Goal: Task Accomplishment & Management: Complete application form

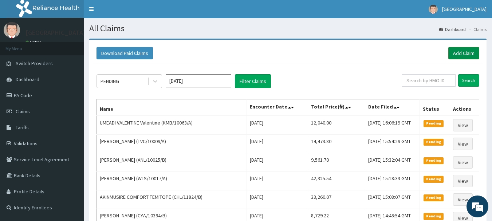
click at [461, 49] on link "Add Claim" at bounding box center [463, 53] width 31 height 12
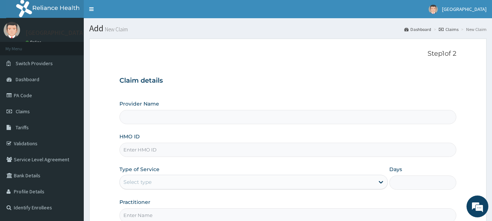
click at [189, 152] on input "HMO ID" at bounding box center [287, 150] width 337 height 14
type input "[GEOGRAPHIC_DATA]"
type input "RET/46500/A"
click at [171, 179] on div "Select type" at bounding box center [247, 182] width 254 height 12
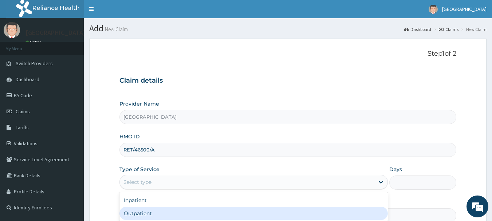
click at [171, 216] on div "Outpatient" at bounding box center [253, 213] width 268 height 13
type input "1"
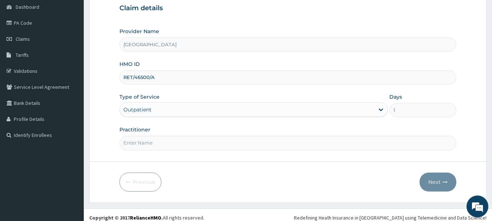
scroll to position [78, 0]
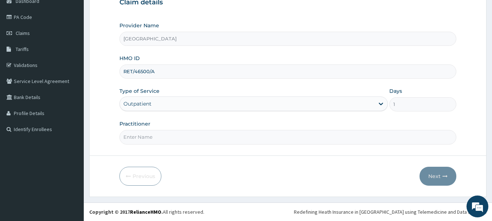
click at [210, 144] on input "Practitioner" at bounding box center [287, 137] width 337 height 14
type input "[PERSON_NAME]"
click at [432, 178] on button "Next" at bounding box center [437, 176] width 37 height 19
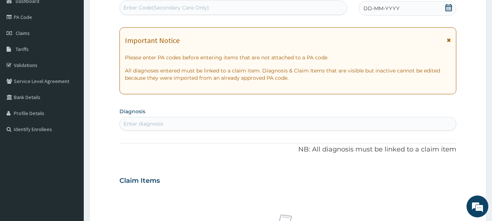
click at [402, 14] on div "DD-MM-YYYY" at bounding box center [407, 8] width 98 height 15
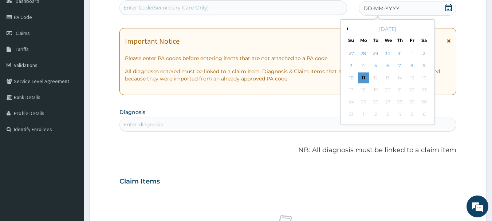
click at [310, 7] on div "Enter Code(Secondary Care Only)" at bounding box center [233, 8] width 227 height 12
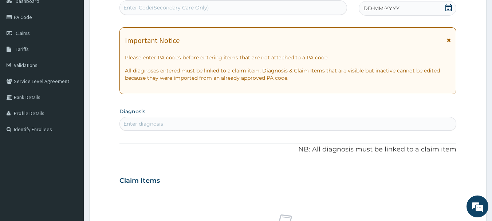
paste input "PA/784895"
type input "PA/784895"
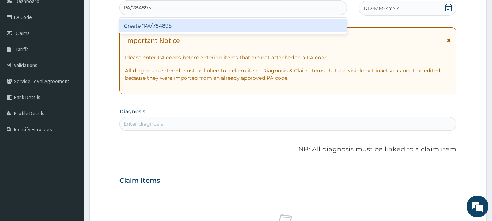
click at [328, 29] on div "Create "PA/784895"" at bounding box center [233, 25] width 228 height 13
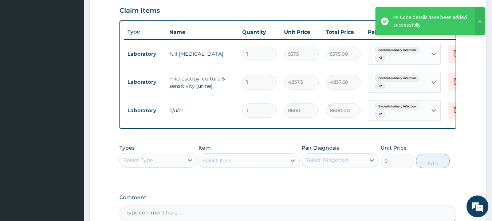
scroll to position [57, 0]
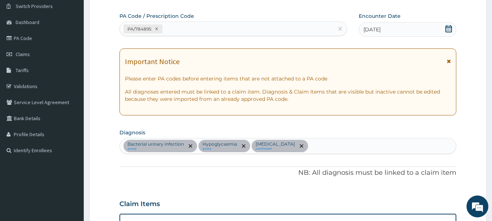
click at [372, 150] on div "Bacterial urinary infection query Hypoglycaemia query [MEDICAL_DATA] confirmed" at bounding box center [288, 145] width 336 height 15
type input "MALAR"
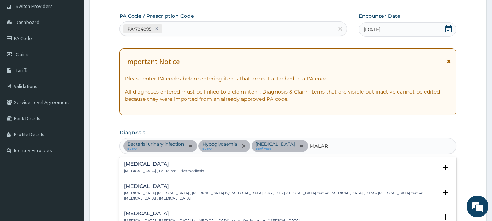
click at [136, 170] on p "[MEDICAL_DATA] , Paludism , Plasmodiosis" at bounding box center [164, 170] width 80 height 5
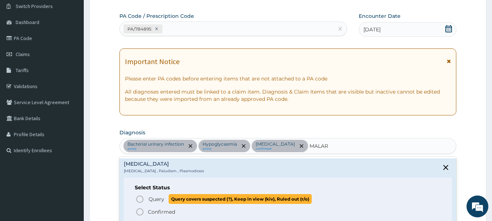
click at [139, 196] on circle "status option query" at bounding box center [139, 199] width 7 height 7
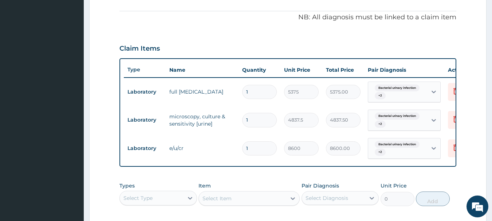
scroll to position [220, 0]
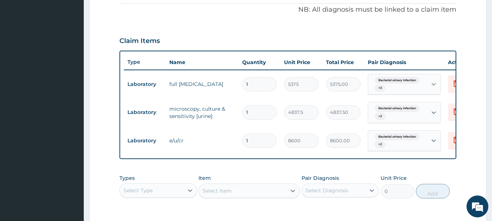
click at [433, 87] on icon at bounding box center [433, 83] width 7 height 7
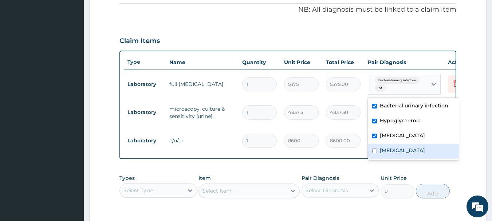
click at [398, 149] on div "[MEDICAL_DATA]" at bounding box center [413, 151] width 91 height 15
checkbox input "true"
click at [362, 127] on tr "Laboratory e/u/cr 1 8600 8600.00 Bacterial urinary infection + 2 Delete" at bounding box center [302, 141] width 357 height 28
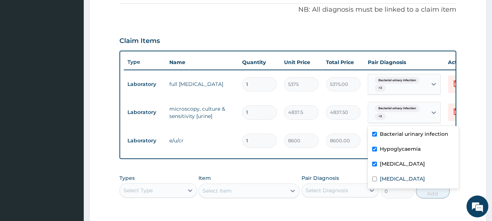
click at [404, 110] on span "Bacterial urinary infection" at bounding box center [396, 108] width 45 height 7
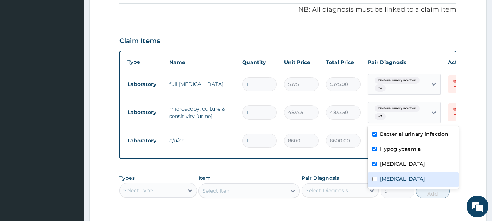
click at [393, 177] on label "[MEDICAL_DATA]" at bounding box center [402, 178] width 45 height 7
checkbox input "true"
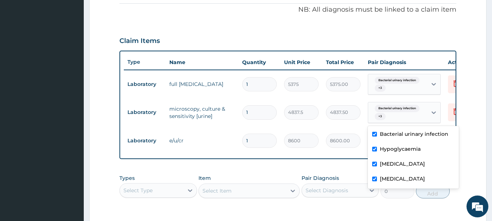
click at [331, 127] on tr "Laboratory e/u/cr 1 8600 8600.00 Bacterial urinary infection + 2 Delete" at bounding box center [302, 141] width 357 height 28
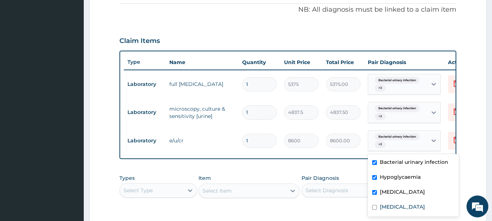
click at [378, 140] on div "Bacterial urinary infection + 2" at bounding box center [396, 140] width 49 height 17
click at [378, 202] on div "[MEDICAL_DATA]" at bounding box center [413, 207] width 91 height 15
checkbox input "true"
click at [345, 153] on tr "Laboratory e/u/cr 1 8600 8600.00 option [MEDICAL_DATA], selected. option Hypogl…" at bounding box center [302, 141] width 357 height 28
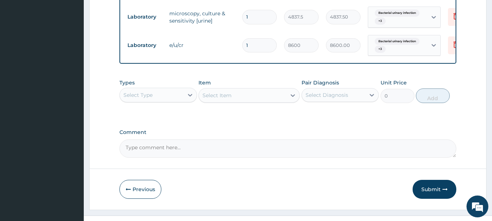
scroll to position [334, 0]
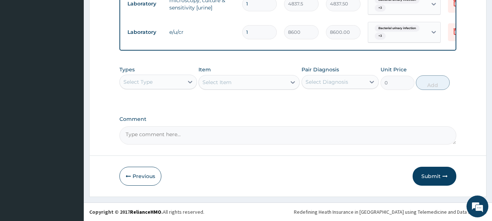
click at [162, 78] on div "Select Type" at bounding box center [152, 82] width 64 height 12
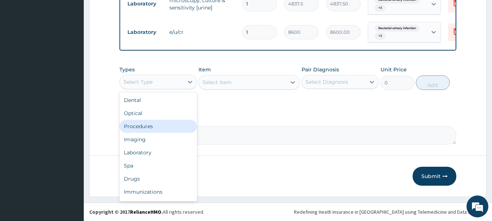
click at [164, 131] on div "Procedures" at bounding box center [158, 126] width 78 height 13
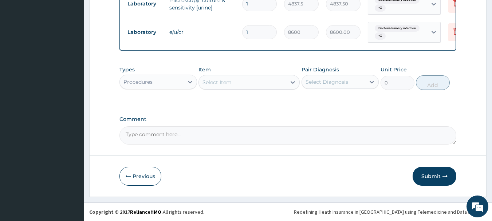
click at [239, 81] on div "Select Item" at bounding box center [242, 82] width 87 height 12
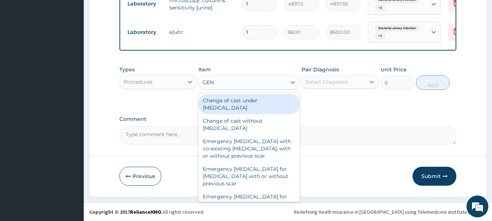
type input "GENE"
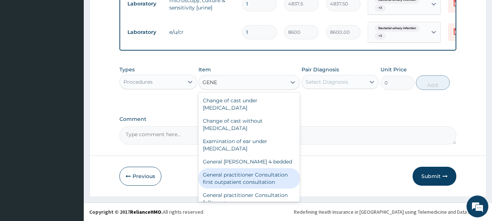
click at [274, 179] on div "General practitioner Consultation first outpatient consultation" at bounding box center [248, 178] width 101 height 20
type input "3547.5"
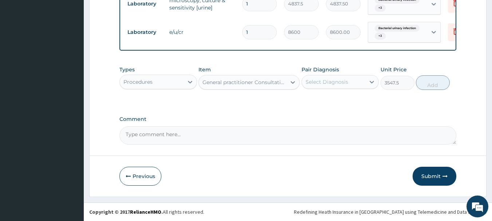
click at [348, 82] on div "Select Diagnosis" at bounding box center [334, 82] width 64 height 12
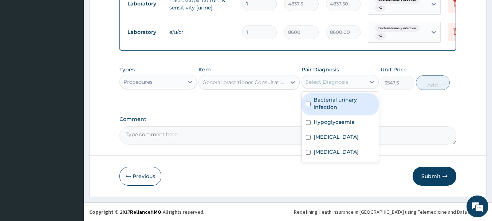
drag, startPoint x: 350, startPoint y: 100, endPoint x: 353, endPoint y: 116, distance: 16.6
click at [352, 102] on label "Bacterial urinary infection" at bounding box center [343, 103] width 61 height 15
checkbox input "true"
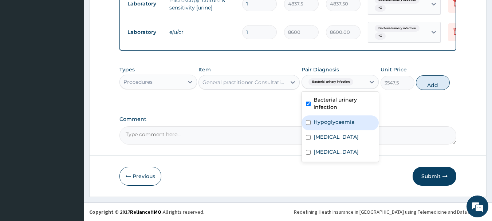
drag, startPoint x: 353, startPoint y: 118, endPoint x: 352, endPoint y: 129, distance: 10.6
click at [352, 120] on label "Hypoglycaemia" at bounding box center [333, 121] width 41 height 7
checkbox input "true"
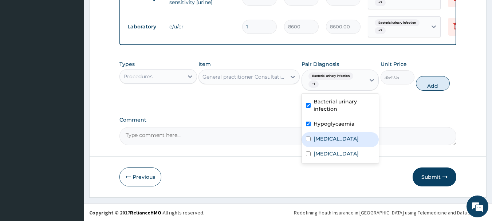
click at [351, 140] on div "[MEDICAL_DATA]" at bounding box center [340, 139] width 78 height 15
checkbox input "true"
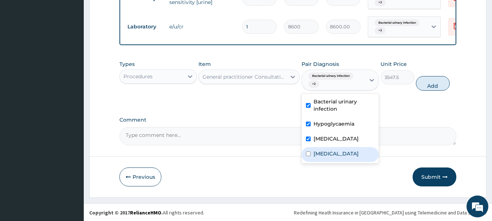
click at [349, 156] on div "[MEDICAL_DATA]" at bounding box center [340, 154] width 78 height 15
checkbox input "true"
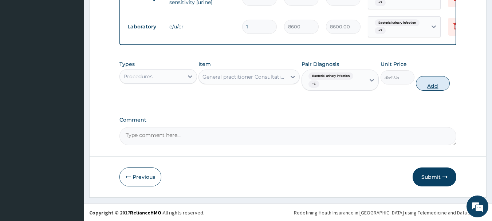
click at [430, 91] on button "Add" at bounding box center [433, 83] width 34 height 15
type input "0"
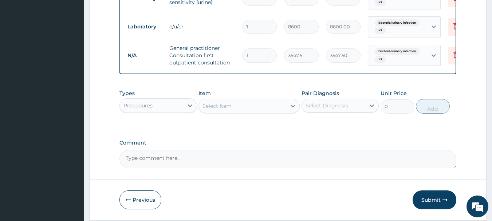
click at [174, 108] on div "Procedures" at bounding box center [152, 106] width 64 height 12
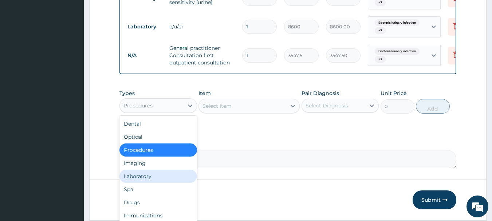
click at [170, 183] on div "Laboratory" at bounding box center [158, 176] width 78 height 13
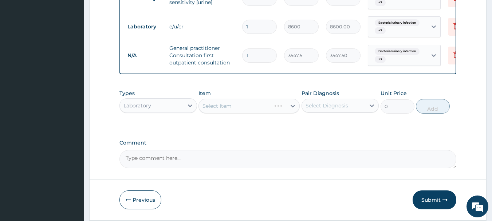
scroll to position [363, 0]
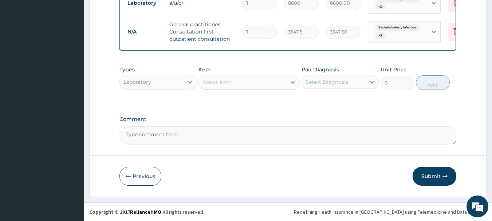
click at [251, 82] on div "Select Item" at bounding box center [242, 82] width 87 height 12
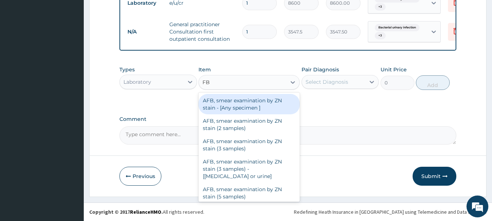
type input "FBC"
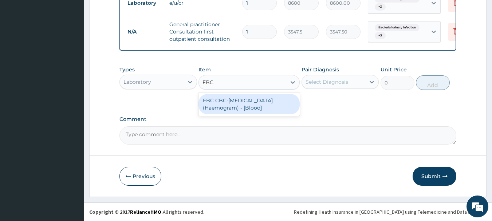
click at [262, 98] on div "FBC CBC-[MEDICAL_DATA] (Haemogram) - [Blood]" at bounding box center [248, 104] width 101 height 20
type input "4300"
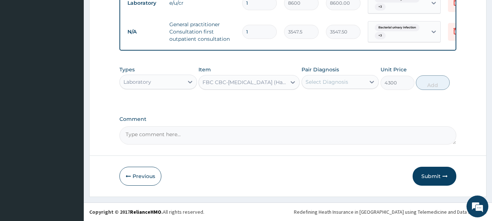
click at [333, 83] on div "Select Diagnosis" at bounding box center [326, 81] width 43 height 7
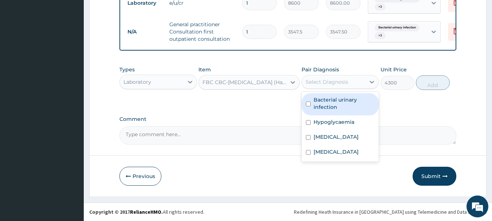
drag, startPoint x: 336, startPoint y: 100, endPoint x: 336, endPoint y: 118, distance: 17.8
click at [336, 102] on label "Bacterial urinary infection" at bounding box center [343, 103] width 61 height 15
checkbox input "true"
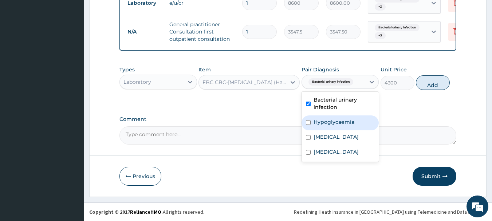
click at [333, 124] on label "Hypoglycaemia" at bounding box center [333, 121] width 41 height 7
checkbox input "true"
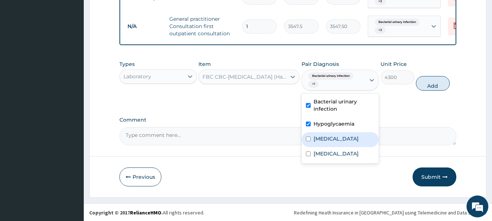
click at [330, 142] on label "[MEDICAL_DATA]" at bounding box center [335, 138] width 45 height 7
checkbox input "true"
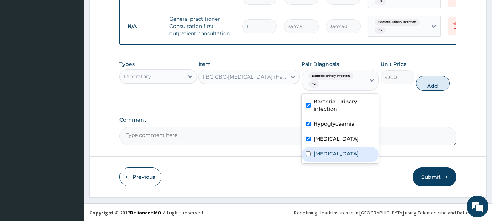
click at [329, 162] on div "[MEDICAL_DATA]" at bounding box center [340, 154] width 78 height 15
checkbox input "true"
click at [440, 87] on button "Add" at bounding box center [433, 83] width 34 height 15
type input "0"
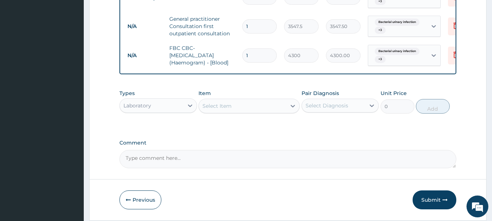
click at [273, 107] on div "Select Item" at bounding box center [242, 106] width 87 height 12
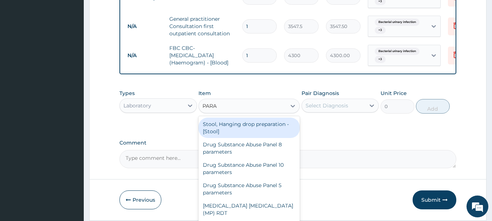
type input "PARAS"
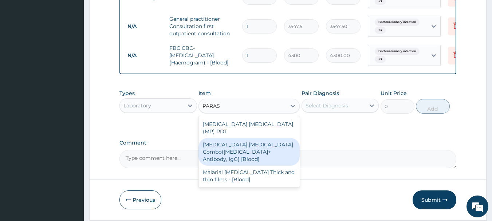
drag, startPoint x: 253, startPoint y: 147, endPoint x: 261, endPoint y: 140, distance: 10.3
click at [254, 147] on div "[MEDICAL_DATA] [MEDICAL_DATA] Combo([MEDICAL_DATA]+ Antibody, IgG) [Blood]" at bounding box center [248, 152] width 101 height 28
type input "1612.5"
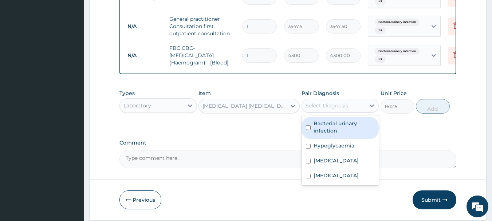
click at [325, 106] on div "Select Diagnosis" at bounding box center [334, 106] width 64 height 12
click at [331, 128] on label "Bacterial urinary infection" at bounding box center [343, 127] width 61 height 15
checkbox input "true"
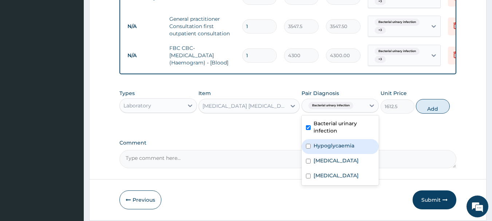
drag, startPoint x: 334, startPoint y: 150, endPoint x: 335, endPoint y: 164, distance: 14.2
click at [334, 149] on label "Hypoglycaemia" at bounding box center [333, 145] width 41 height 7
checkbox input "true"
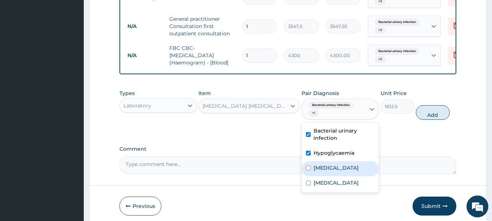
click at [333, 171] on label "[MEDICAL_DATA]" at bounding box center [335, 167] width 45 height 7
checkbox input "true"
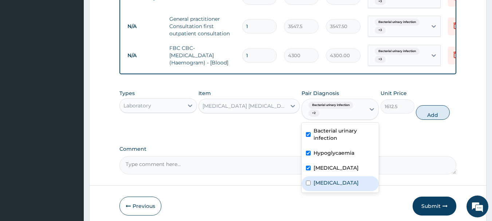
click at [330, 184] on div "[MEDICAL_DATA]" at bounding box center [340, 183] width 78 height 15
checkbox input "true"
click at [434, 118] on button "Add" at bounding box center [433, 112] width 34 height 15
type input "0"
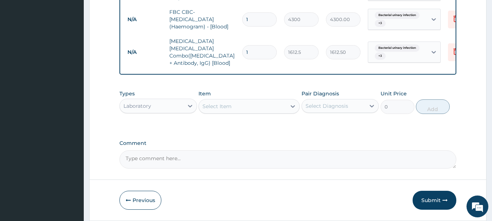
scroll to position [421, 0]
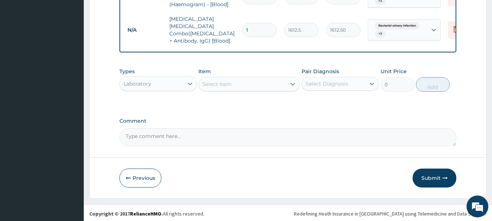
click at [260, 83] on div "Select Item" at bounding box center [242, 84] width 87 height 12
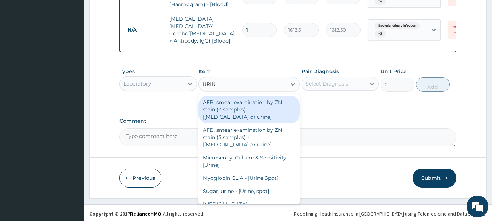
type input "URINA"
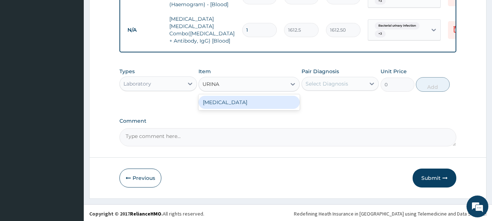
click at [259, 106] on div "[MEDICAL_DATA]" at bounding box center [248, 102] width 101 height 13
type input "1612.5"
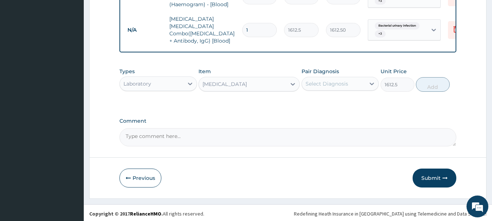
click at [341, 80] on div "Select Diagnosis" at bounding box center [326, 83] width 43 height 7
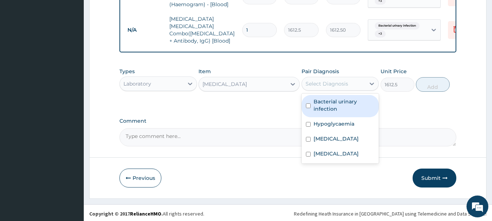
drag, startPoint x: 346, startPoint y: 100, endPoint x: 345, endPoint y: 121, distance: 21.1
click at [346, 101] on label "Bacterial urinary infection" at bounding box center [343, 105] width 61 height 15
checkbox input "true"
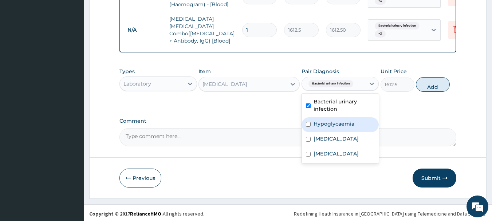
drag, startPoint x: 344, startPoint y: 125, endPoint x: 343, endPoint y: 134, distance: 9.5
click at [343, 125] on label "Hypoglycaemia" at bounding box center [333, 123] width 41 height 7
checkbox input "true"
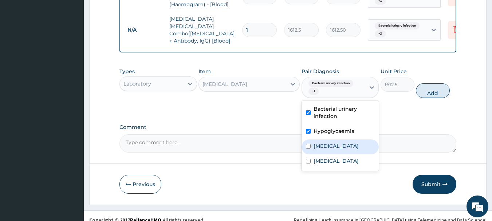
click at [342, 146] on label "[MEDICAL_DATA]" at bounding box center [335, 145] width 45 height 7
checkbox input "true"
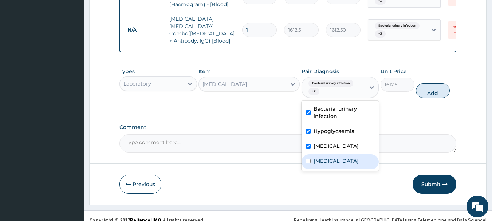
click at [342, 164] on div "[MEDICAL_DATA]" at bounding box center [340, 161] width 78 height 15
checkbox input "true"
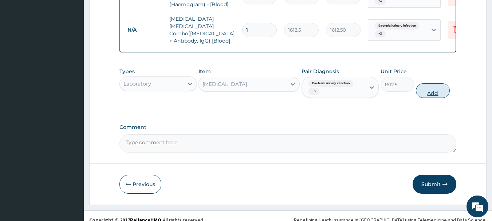
click at [422, 89] on button "Add" at bounding box center [433, 90] width 34 height 15
type input "0"
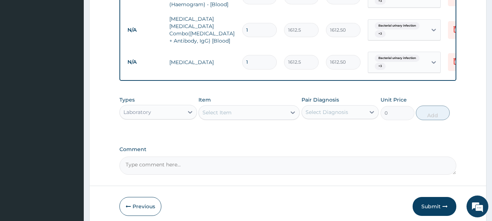
scroll to position [450, 0]
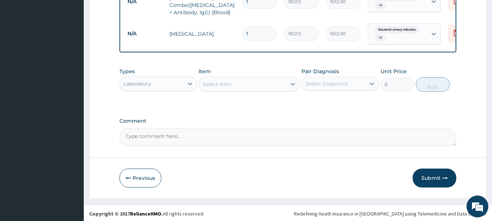
drag, startPoint x: 441, startPoint y: 176, endPoint x: 440, endPoint y: 170, distance: 6.2
click at [440, 176] on button "Submit" at bounding box center [434, 177] width 44 height 19
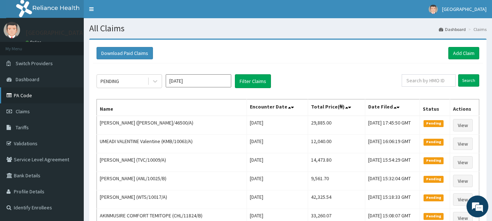
click at [26, 94] on link "PA Code" at bounding box center [42, 95] width 84 height 16
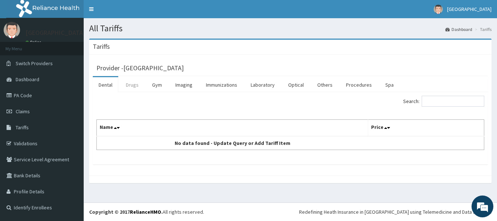
click at [138, 85] on link "Drugs" at bounding box center [132, 84] width 24 height 15
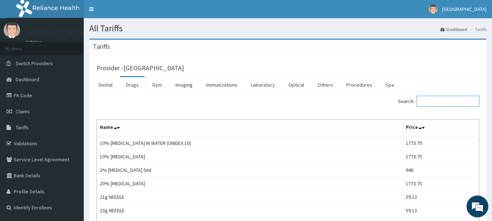
click at [451, 106] on input "Search:" at bounding box center [447, 101] width 63 height 11
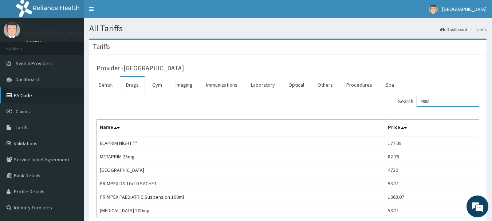
type input "PRIM"
click at [20, 93] on link "PA Code" at bounding box center [42, 95] width 84 height 16
